Goal: Information Seeking & Learning: Learn about a topic

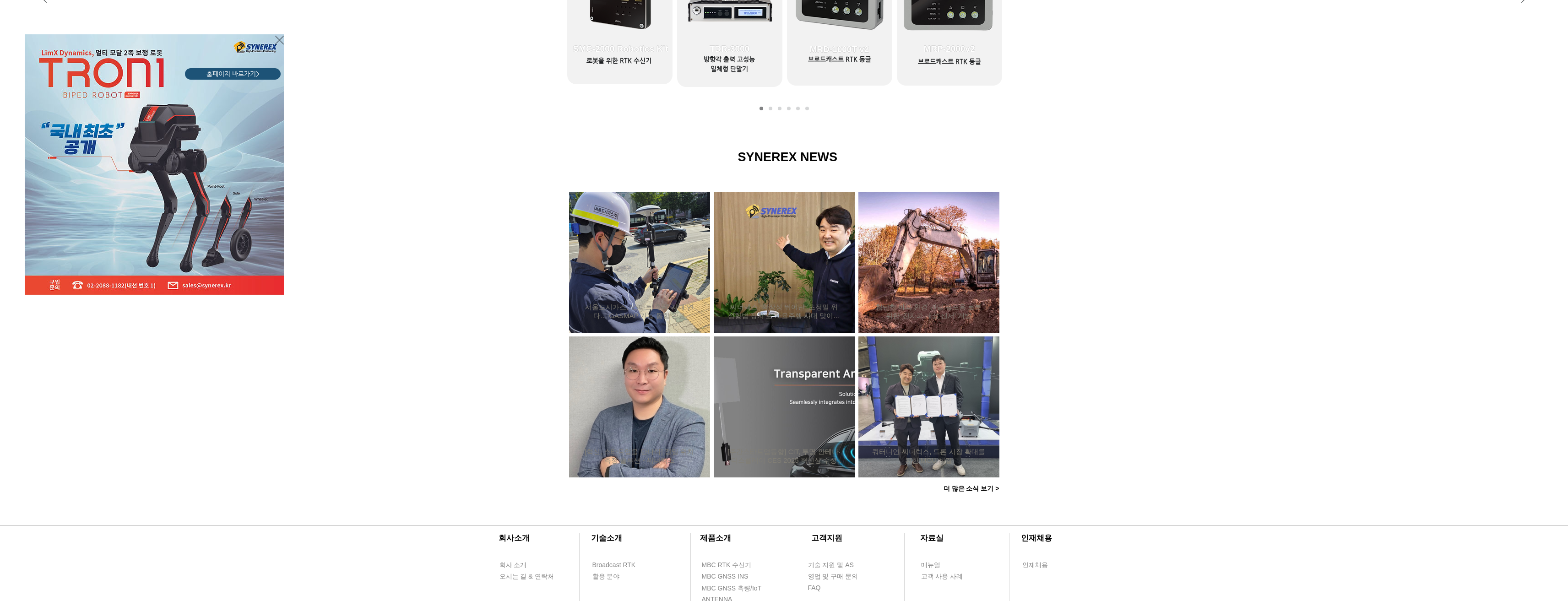
click at [638, 390] on div "LimX Dinamics" at bounding box center [784, 300] width 1568 height 601
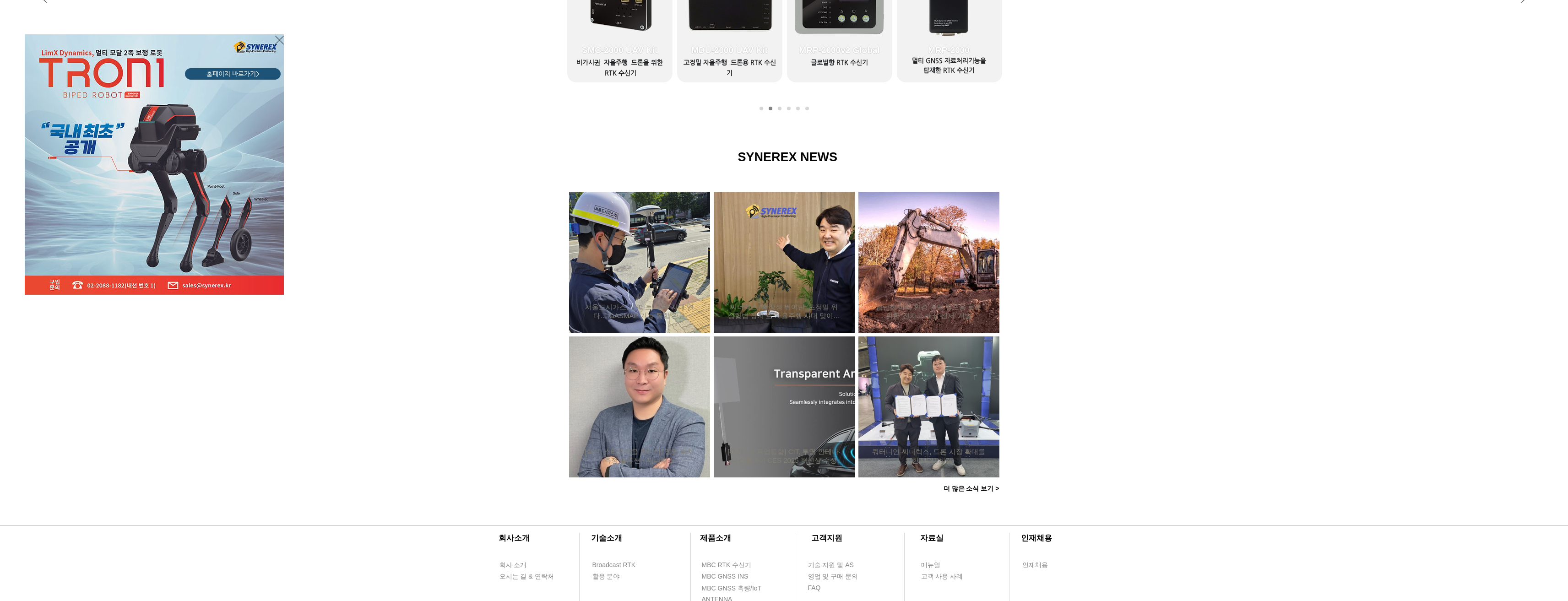
click at [277, 39] on icon "사이트로 돌아가기" at bounding box center [279, 40] width 9 height 12
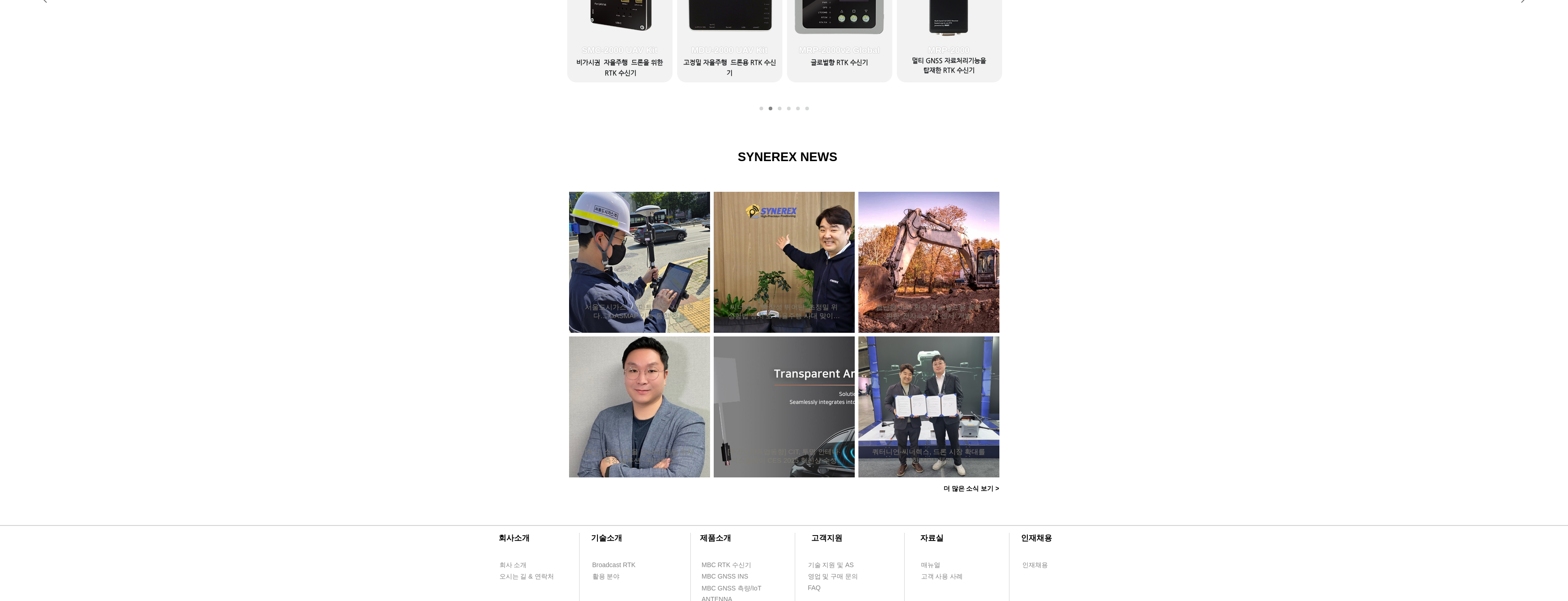
click at [1306, 276] on div at bounding box center [784, 314] width 1568 height 389
click at [668, 397] on div "[혁신, 스타트업을 만나다] 정밀 위치측정 솔루션 - 씨너렉스" at bounding box center [639, 407] width 116 height 119
click at [625, 450] on h2 "[혁신, 스타트업을 만나다] 정밀 위치측정 솔루션 - 씨너렉스" at bounding box center [640, 456] width 114 height 17
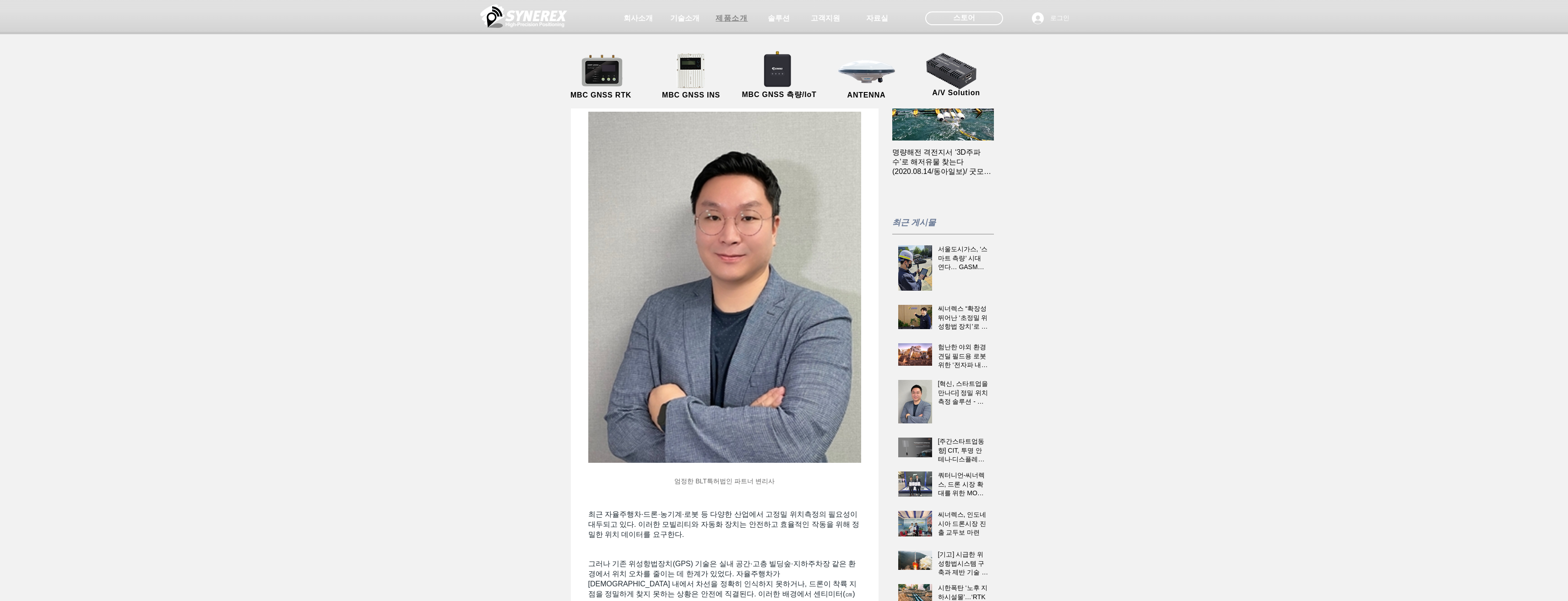
click at [737, 22] on span "제품소개" at bounding box center [731, 18] width 32 height 10
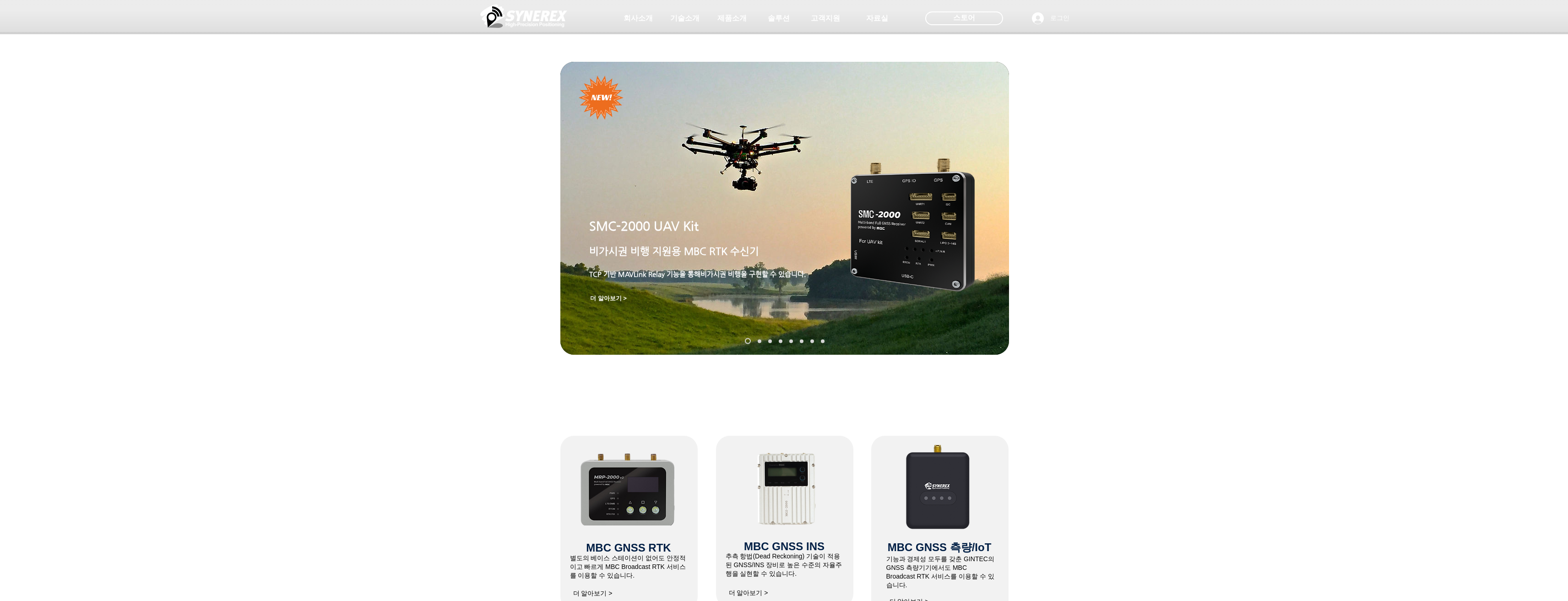
drag, startPoint x: 1111, startPoint y: 354, endPoint x: 1110, endPoint y: 332, distance: 22.0
click at [1110, 346] on div "main content" at bounding box center [784, 282] width 1568 height 283
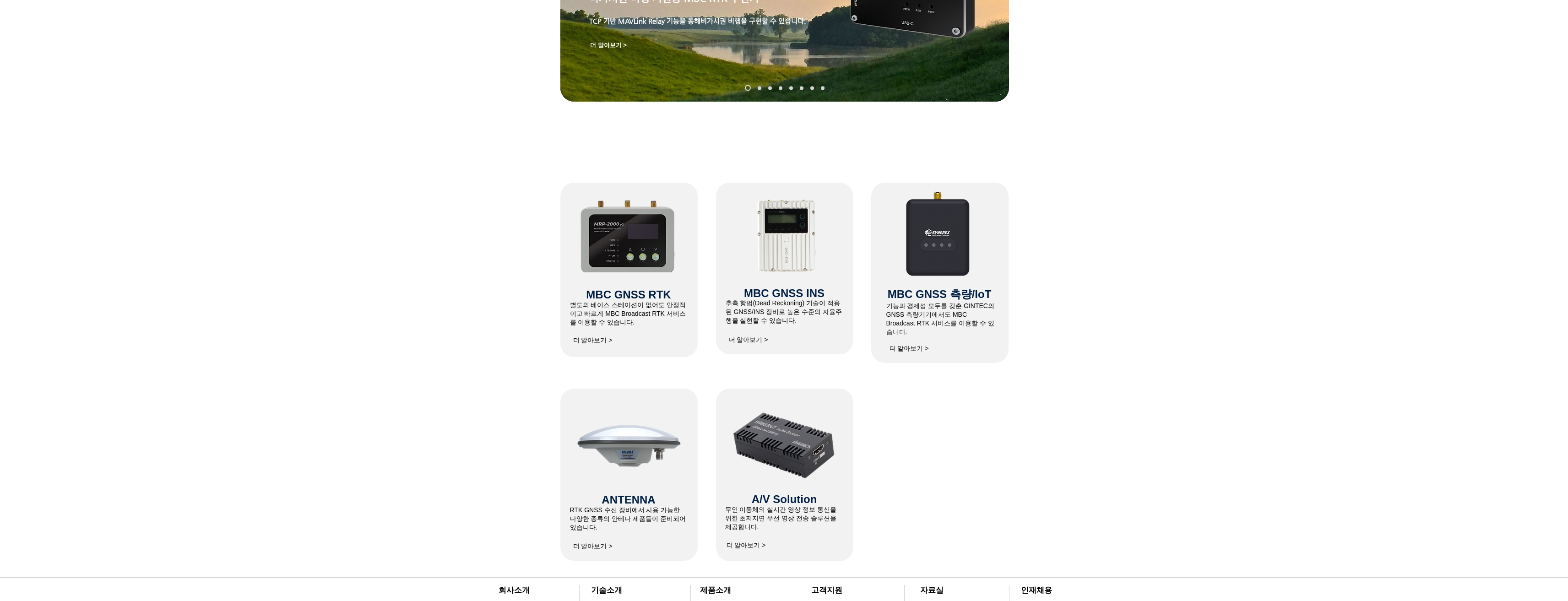
scroll to position [274, 0]
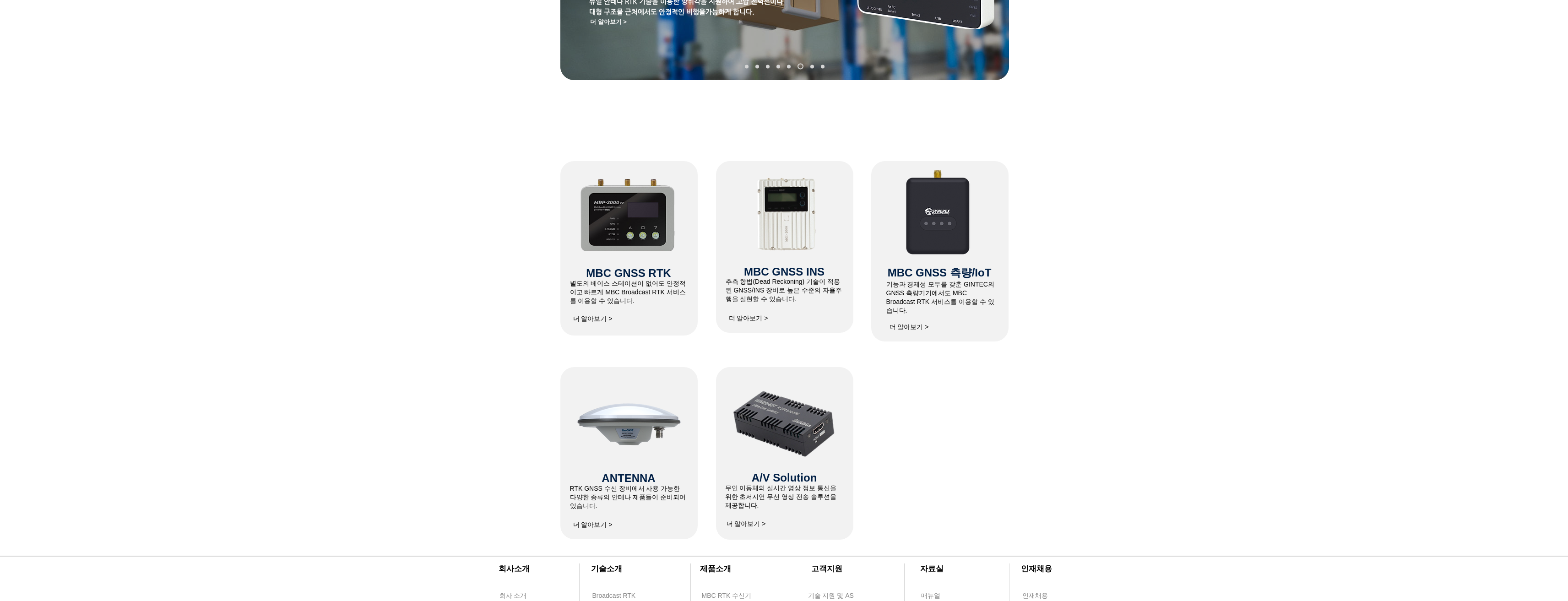
click at [604, 321] on span "더 알아보기 >" at bounding box center [593, 318] width 39 height 8
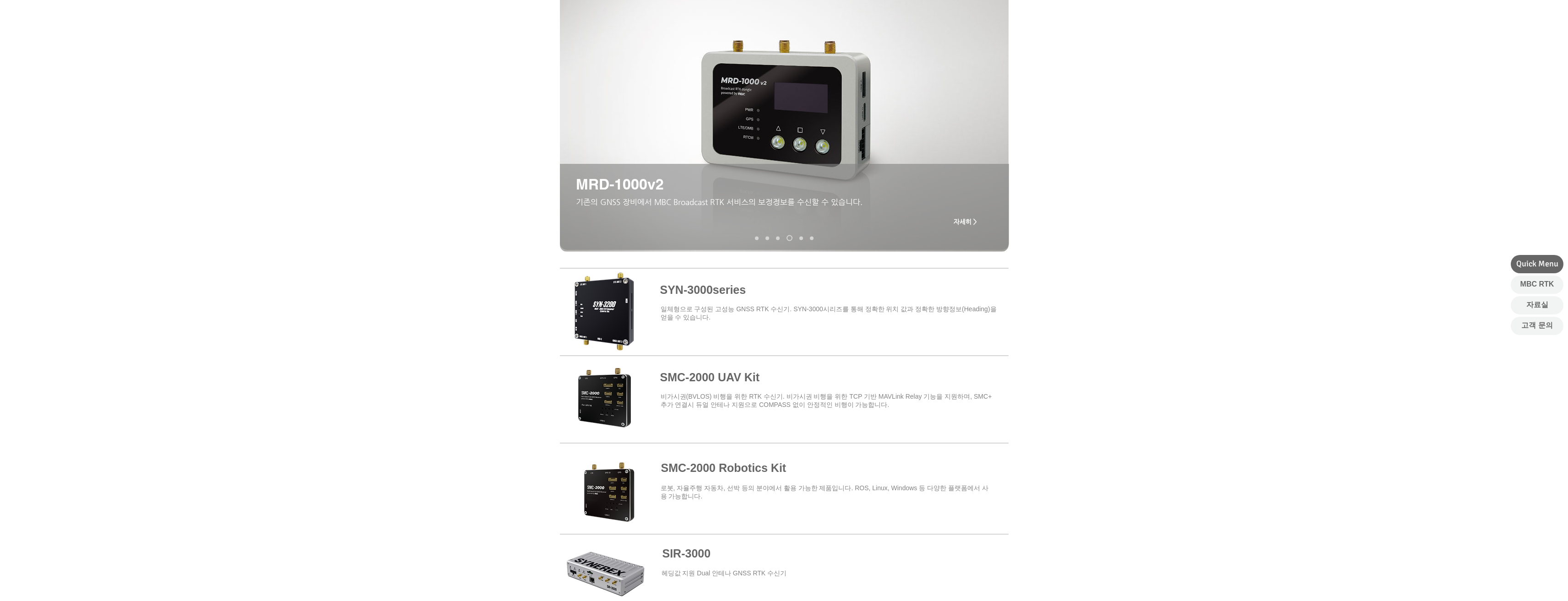
scroll to position [183, 0]
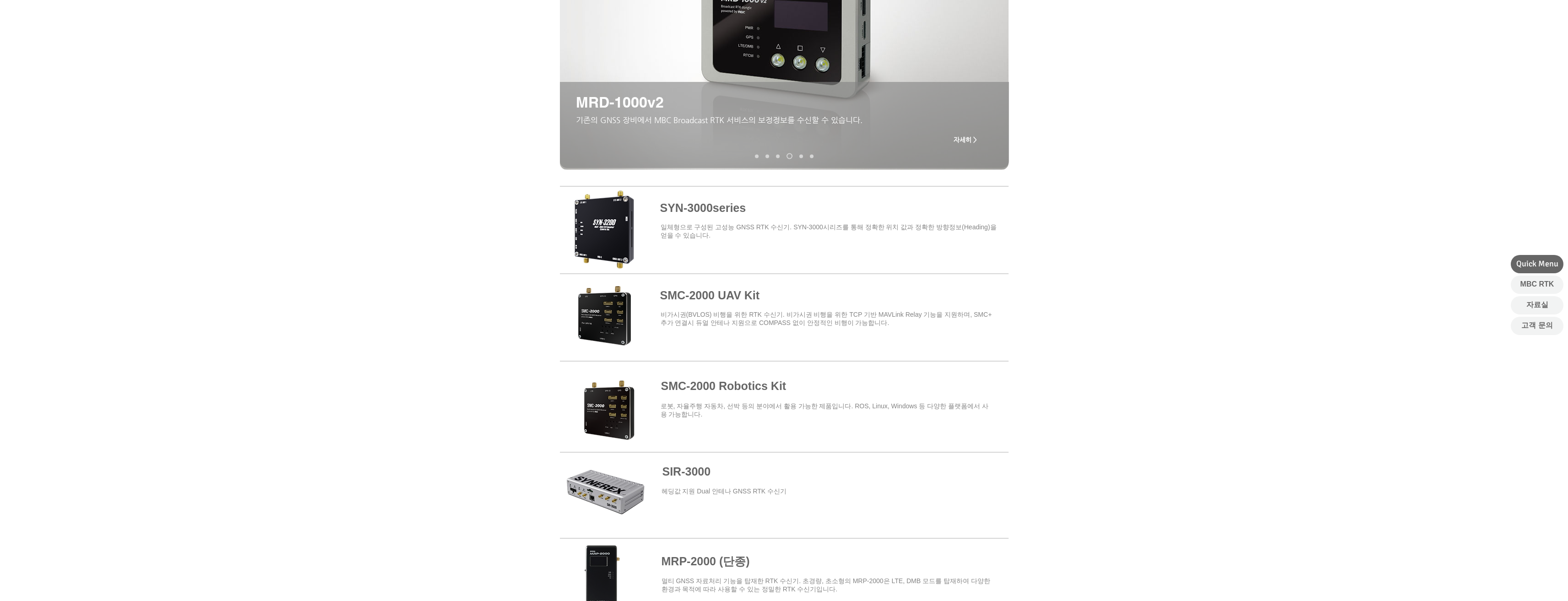
click at [1269, 379] on div at bounding box center [784, 312] width 1568 height 269
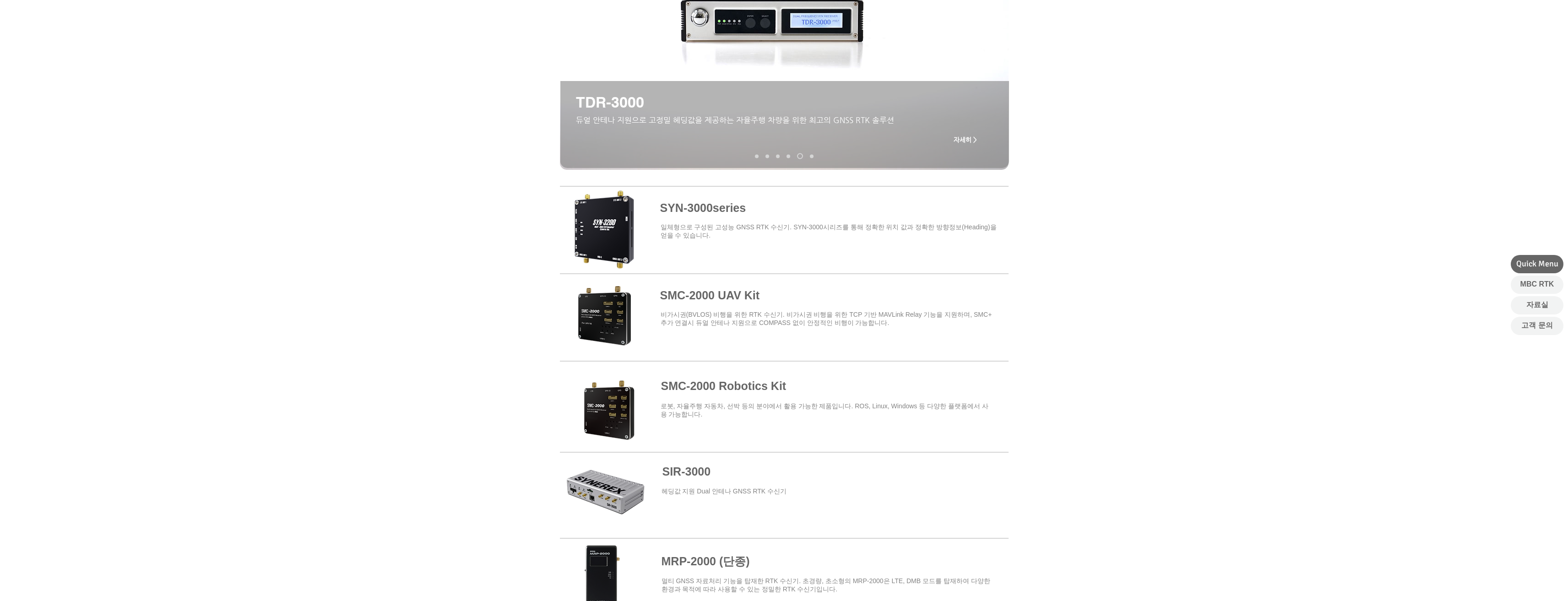
click at [1368, 362] on div at bounding box center [784, 312] width 1568 height 269
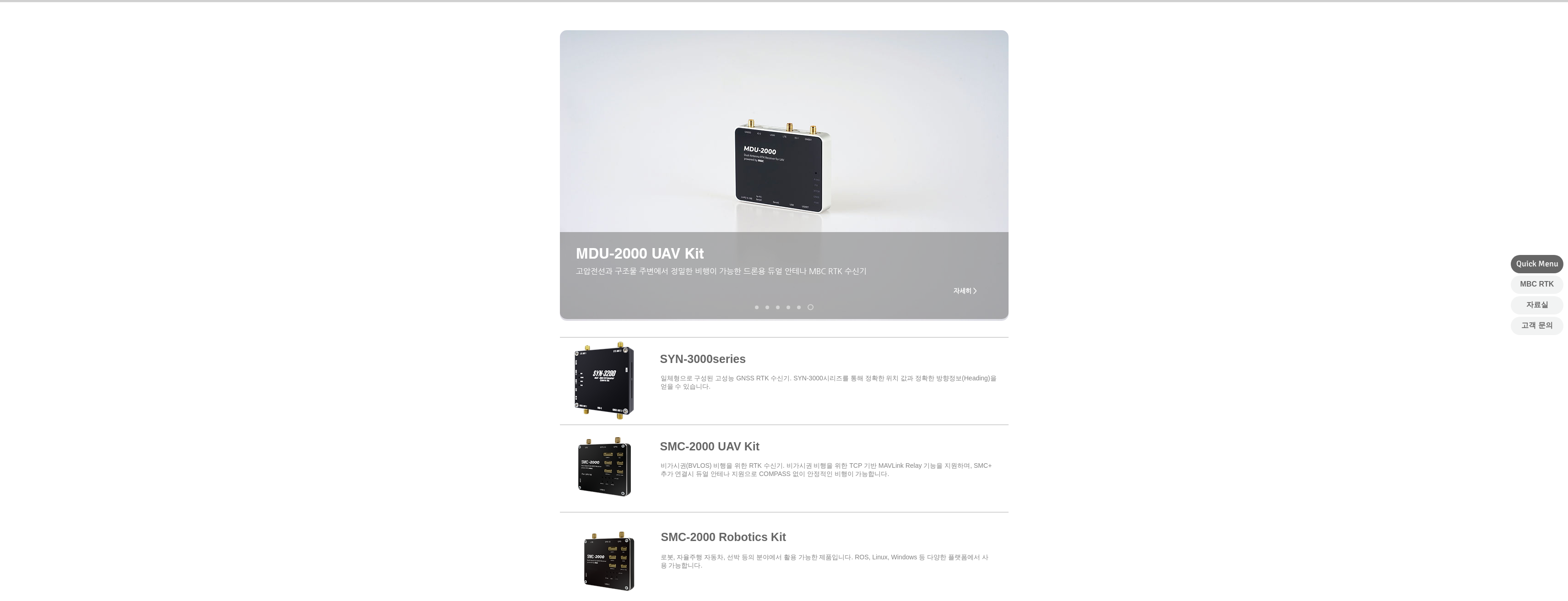
scroll to position [0, 0]
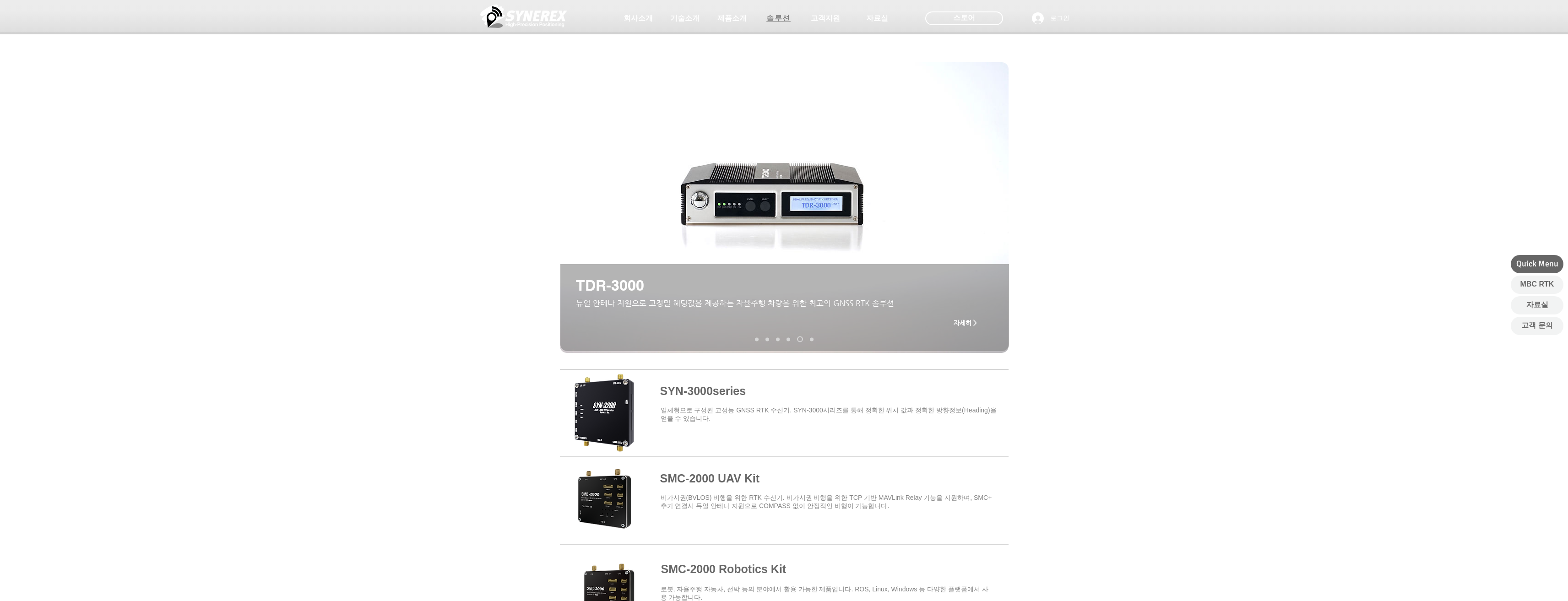
click at [779, 18] on span "솔루션" at bounding box center [779, 18] width 24 height 10
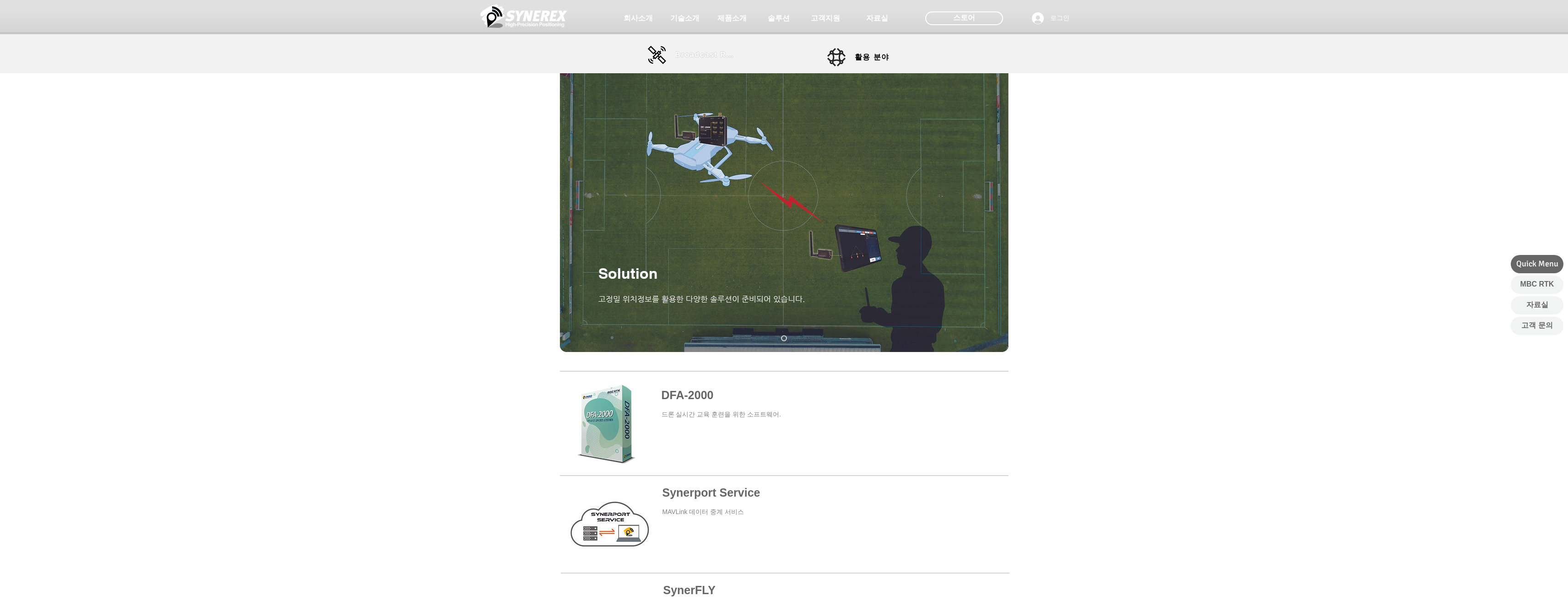
click at [692, 49] on span "Broadcast RTK" at bounding box center [706, 55] width 62 height 18
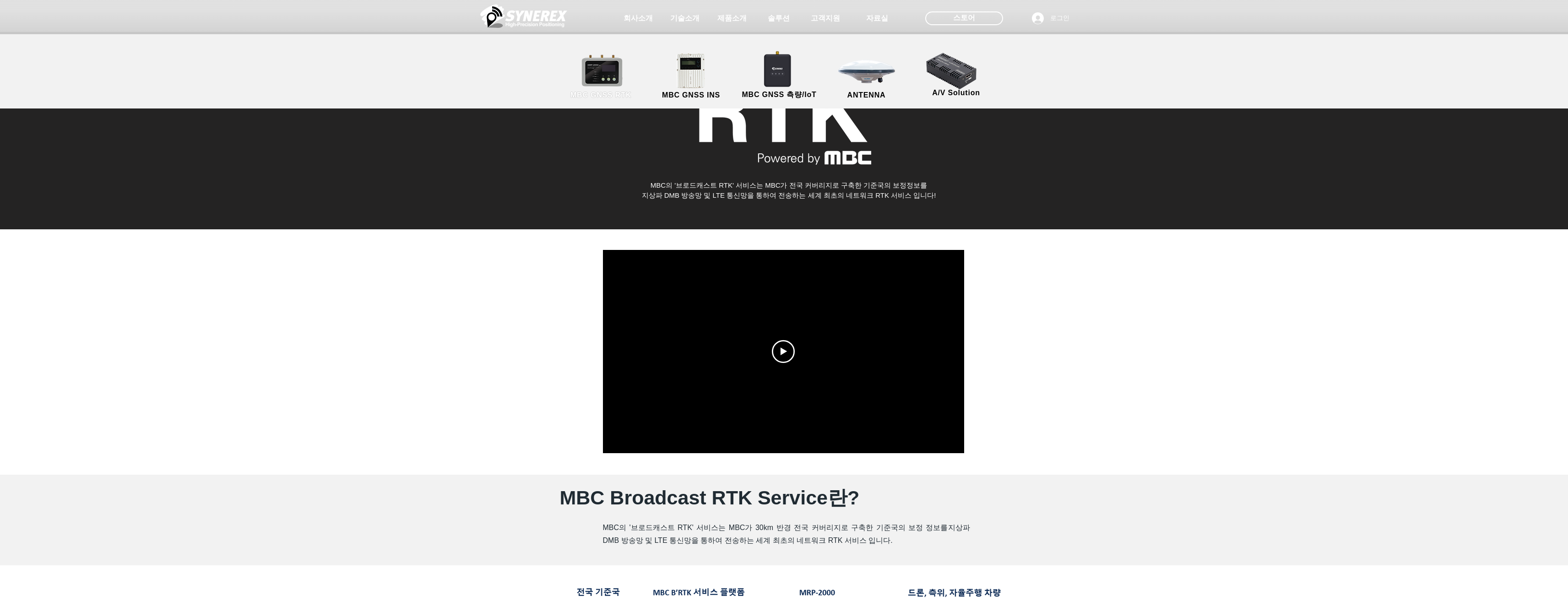
click at [606, 76] on link "MBC GNSS RTK" at bounding box center [601, 76] width 82 height 48
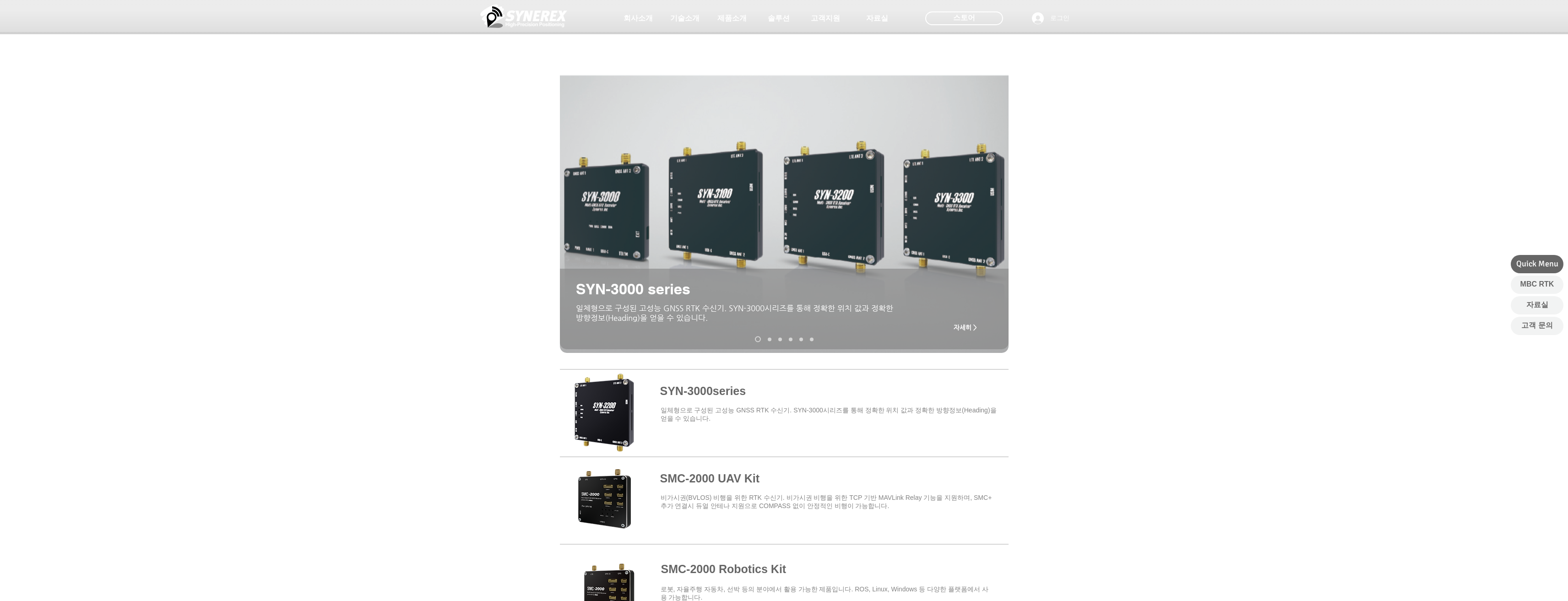
click at [970, 330] on span "자세히 >" at bounding box center [965, 327] width 23 height 7
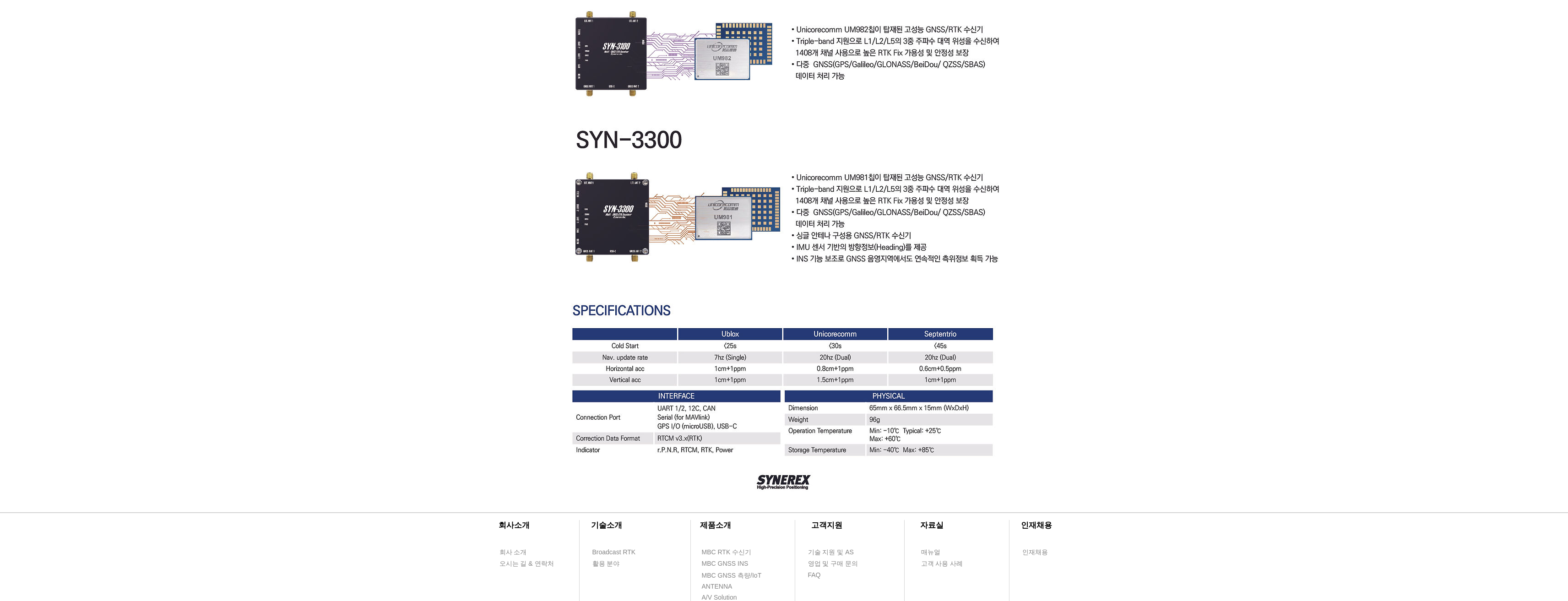
scroll to position [2442, 0]
